Goal: Task Accomplishment & Management: Use online tool/utility

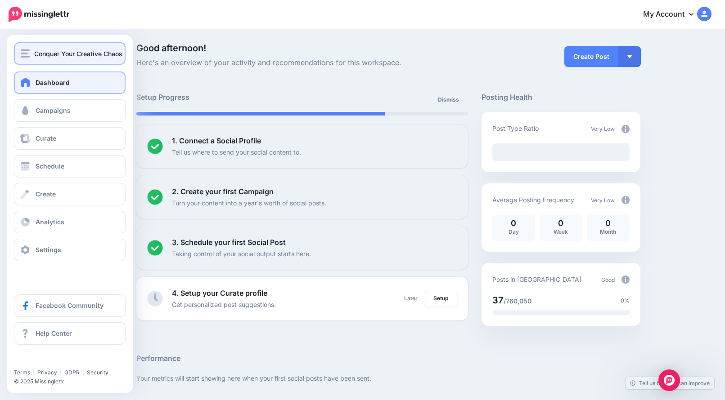
click at [87, 61] on button "Conquer Your Creative Chaos" at bounding box center [70, 53] width 112 height 22
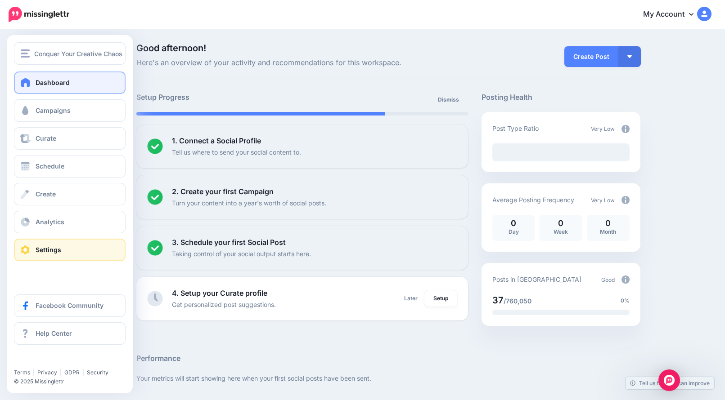
click at [97, 249] on link "Settings" at bounding box center [70, 250] width 112 height 22
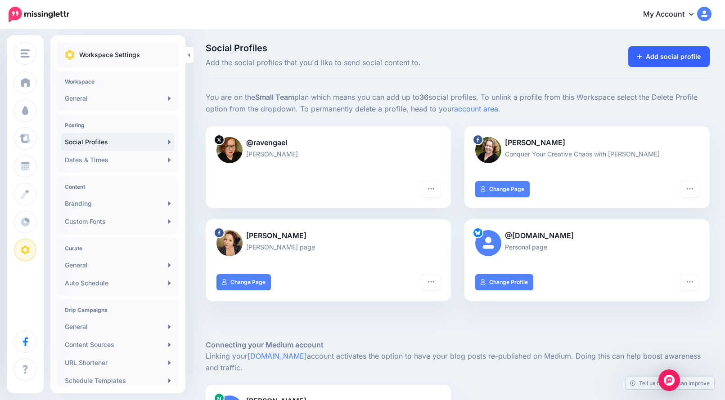
click at [683, 54] on link "Add social profile" at bounding box center [668, 56] width 81 height 21
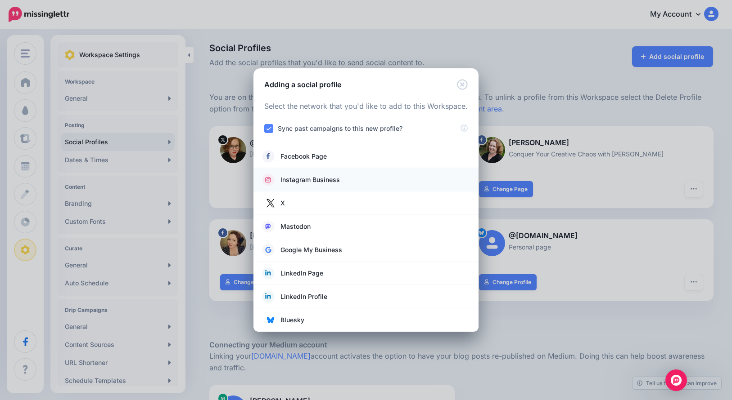
click at [376, 186] on link "Instagram Business" at bounding box center [365, 180] width 207 height 13
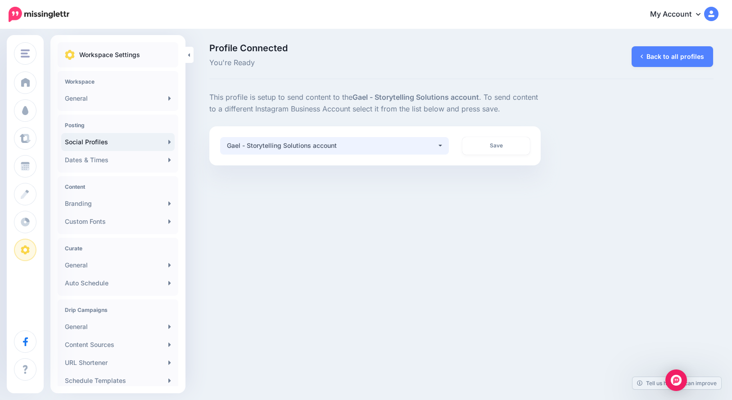
click at [425, 150] on div "Gael - Storytelling Solutions account" at bounding box center [332, 145] width 210 height 11
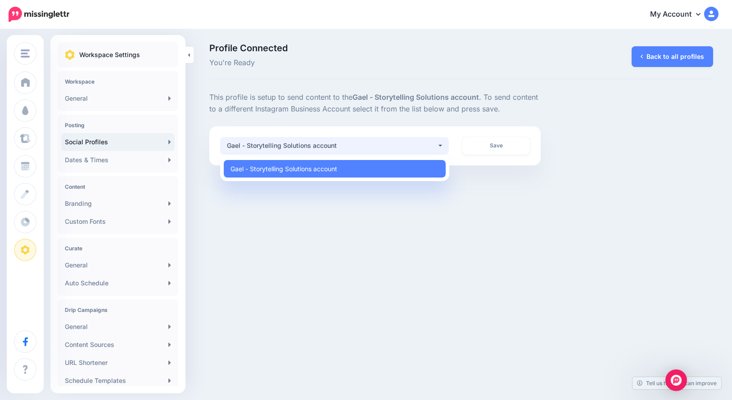
click at [425, 150] on div "Gael - Storytelling Solutions account" at bounding box center [332, 145] width 210 height 11
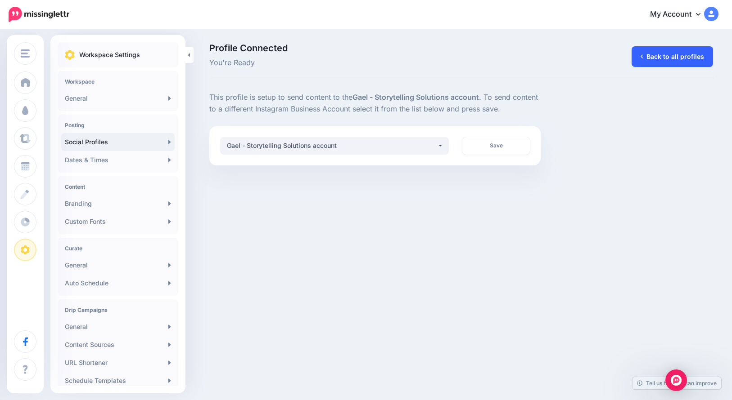
click at [682, 65] on link "Back to all profiles" at bounding box center [671, 56] width 81 height 21
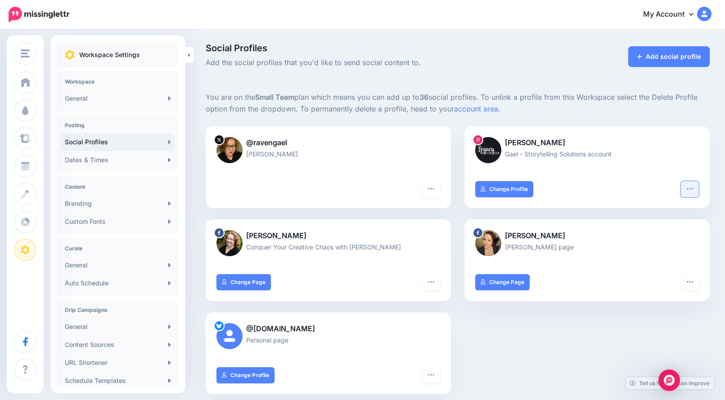
click at [699, 189] on button "button" at bounding box center [690, 189] width 18 height 16
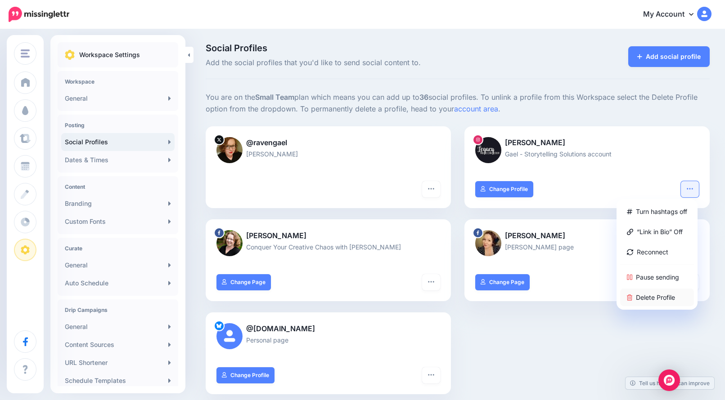
click at [671, 302] on link "Delete Profile" at bounding box center [657, 298] width 74 height 18
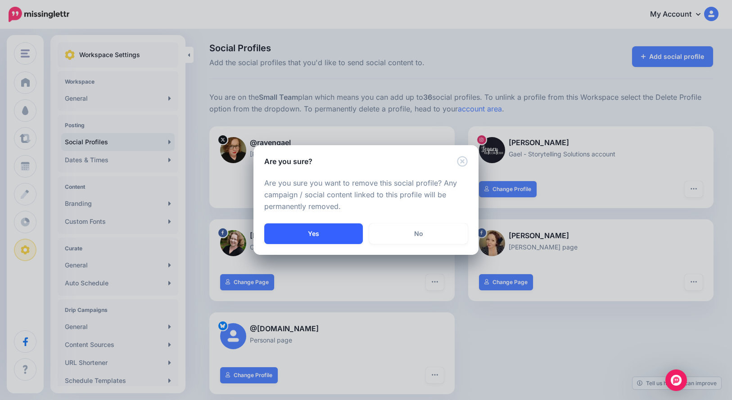
click at [341, 236] on button "Yes" at bounding box center [313, 234] width 99 height 21
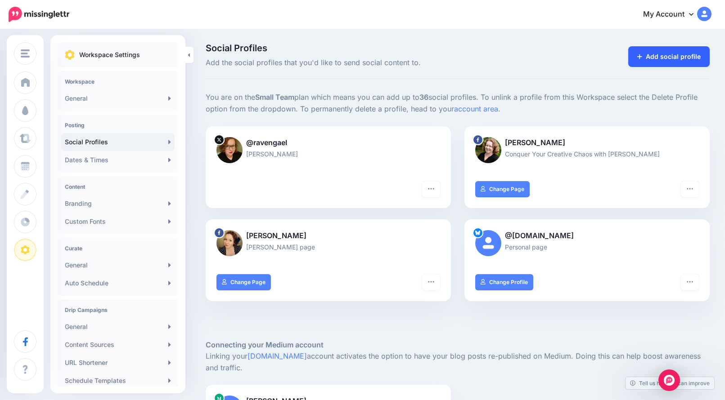
click at [676, 54] on link "Add social profile" at bounding box center [668, 56] width 81 height 21
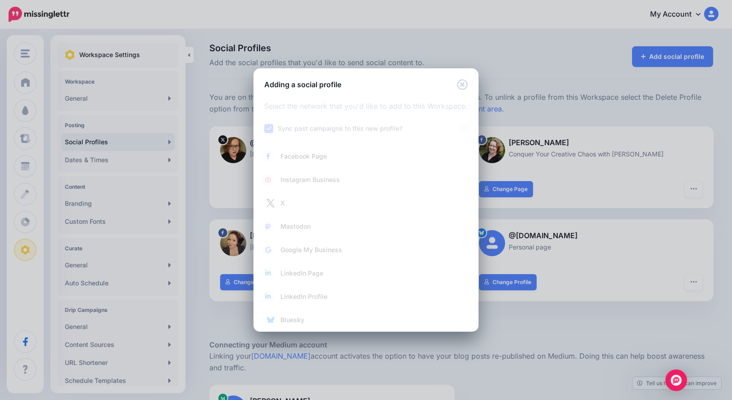
click at [382, 42] on div "Adding a social profile Loading Select the network that you'd like to add to th…" at bounding box center [366, 200] width 732 height 400
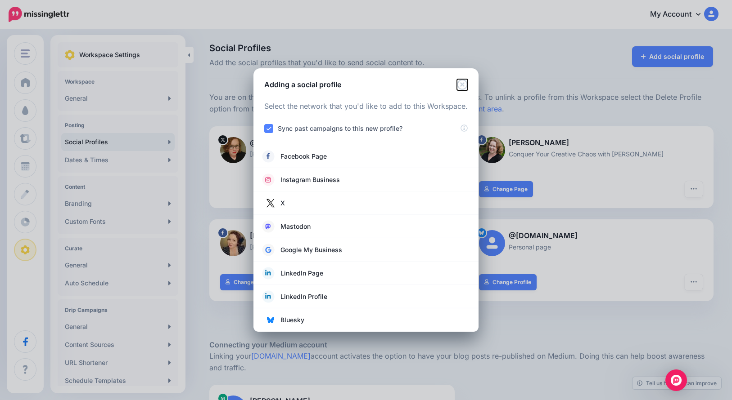
click at [462, 83] on icon "Close" at bounding box center [462, 84] width 11 height 11
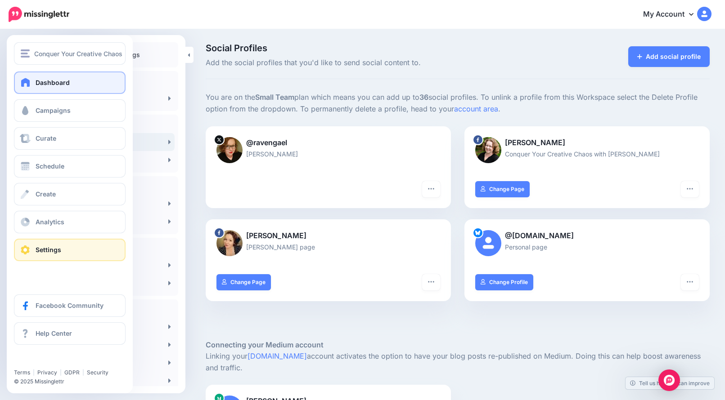
click at [66, 74] on link "Dashboard" at bounding box center [70, 83] width 112 height 22
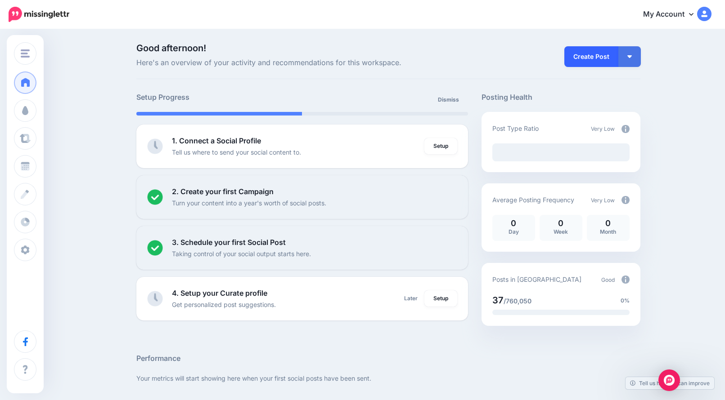
click at [611, 60] on link "Create Post" at bounding box center [591, 56] width 54 height 21
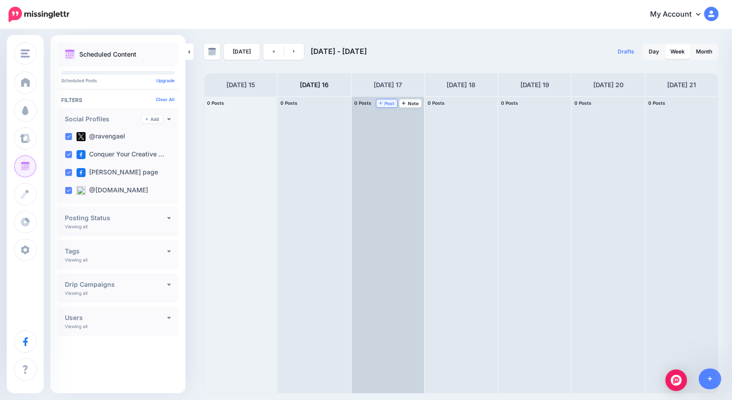
click at [387, 102] on span "Post" at bounding box center [387, 103] width 16 height 4
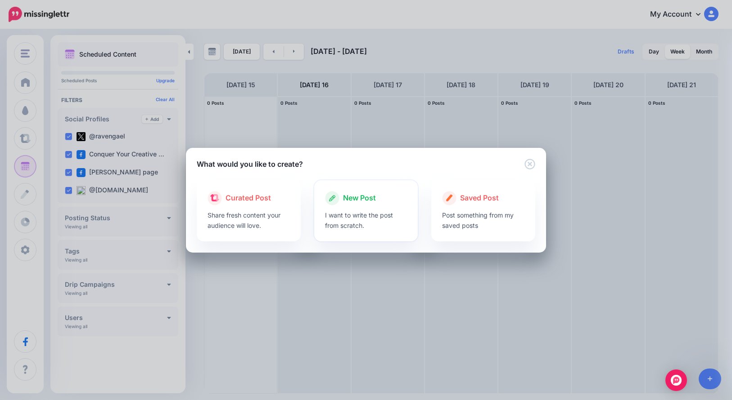
click at [346, 221] on p "I want to write the post from scratch." at bounding box center [366, 220] width 82 height 21
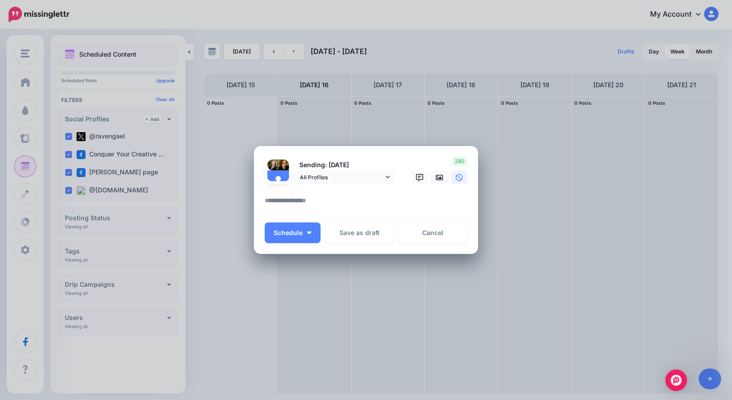
click at [349, 209] on textarea at bounding box center [368, 204] width 207 height 18
